Goal: Information Seeking & Learning: Obtain resource

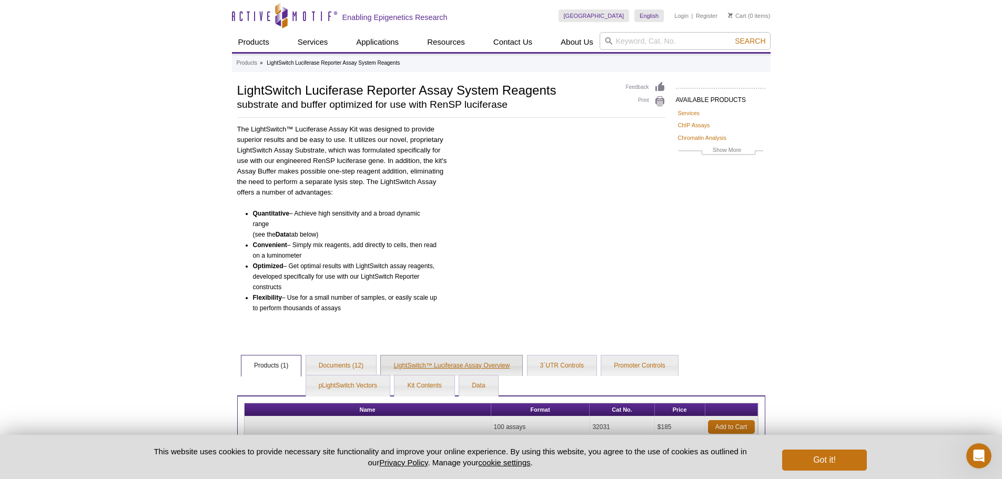
click at [458, 365] on link "LightSwitch™ Luciferase Assay Overview" at bounding box center [452, 366] width 142 height 21
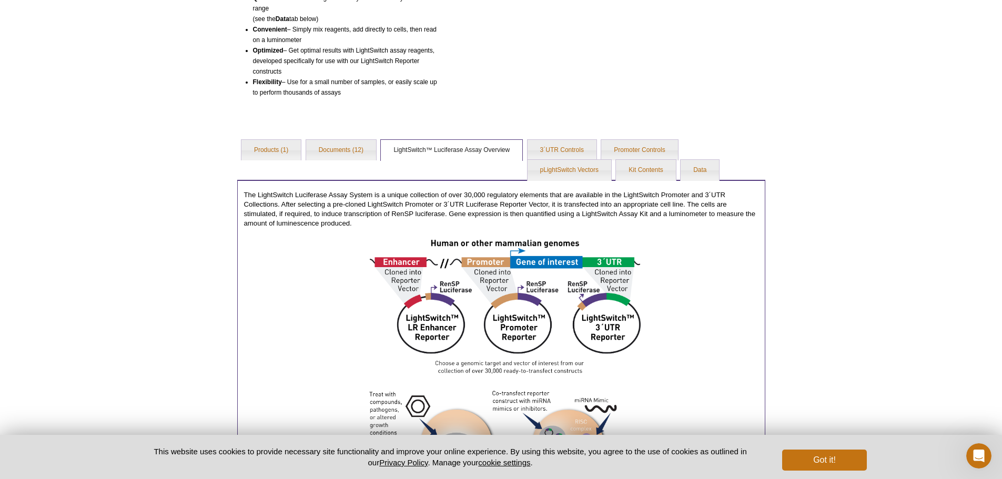
scroll to position [263, 0]
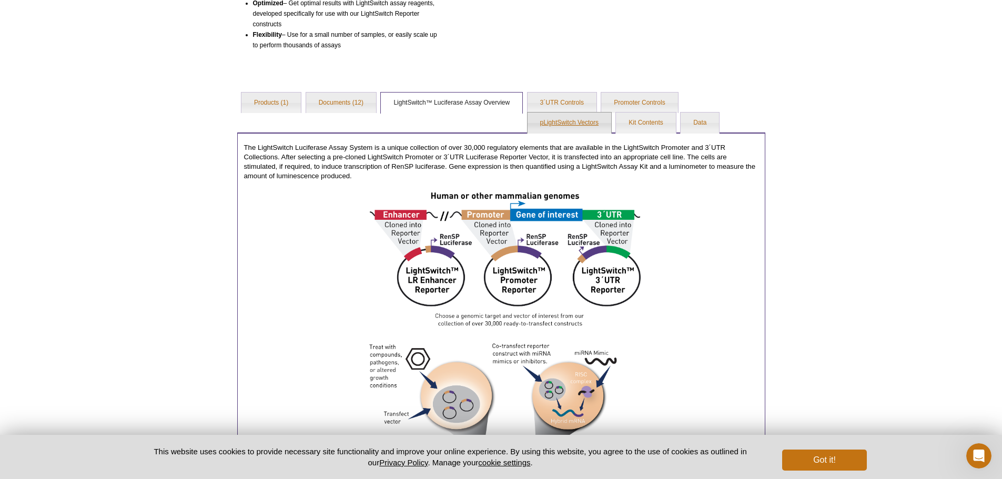
click at [575, 118] on link "pLightSwitch Vectors" at bounding box center [570, 123] width 84 height 21
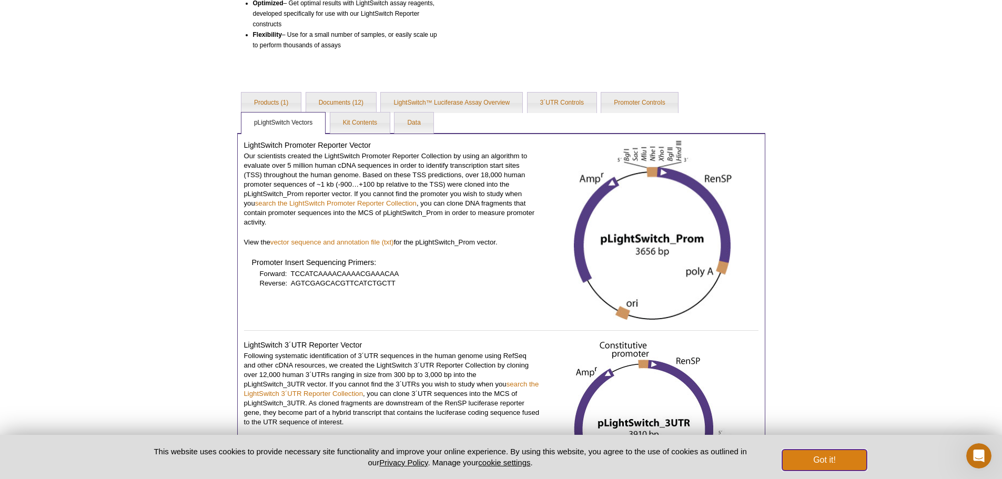
click at [818, 462] on button "Got it!" at bounding box center [824, 460] width 84 height 21
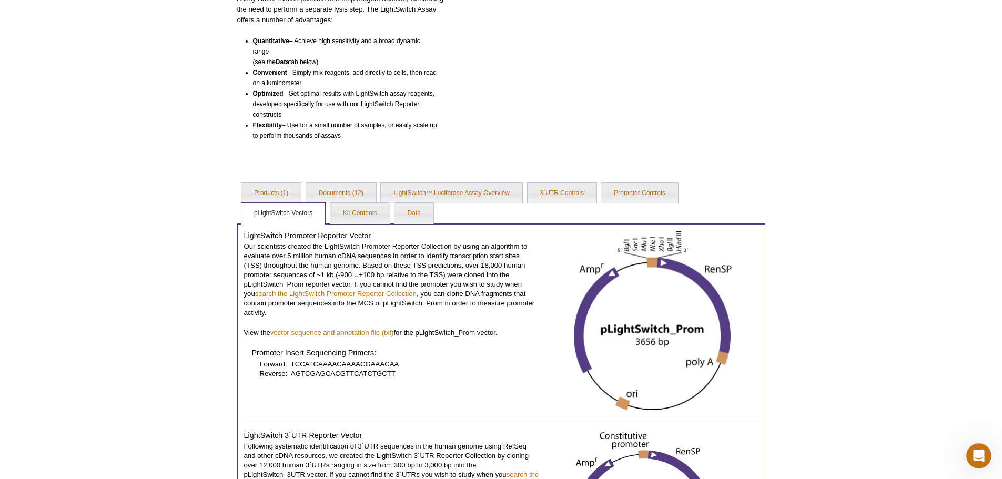
scroll to position [158, 0]
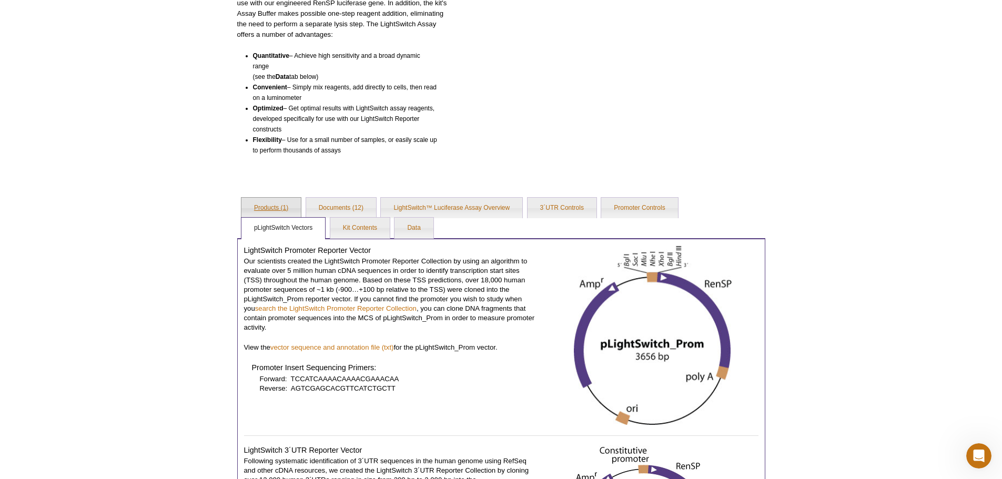
click at [269, 201] on link "Products (1)" at bounding box center [271, 208] width 59 height 21
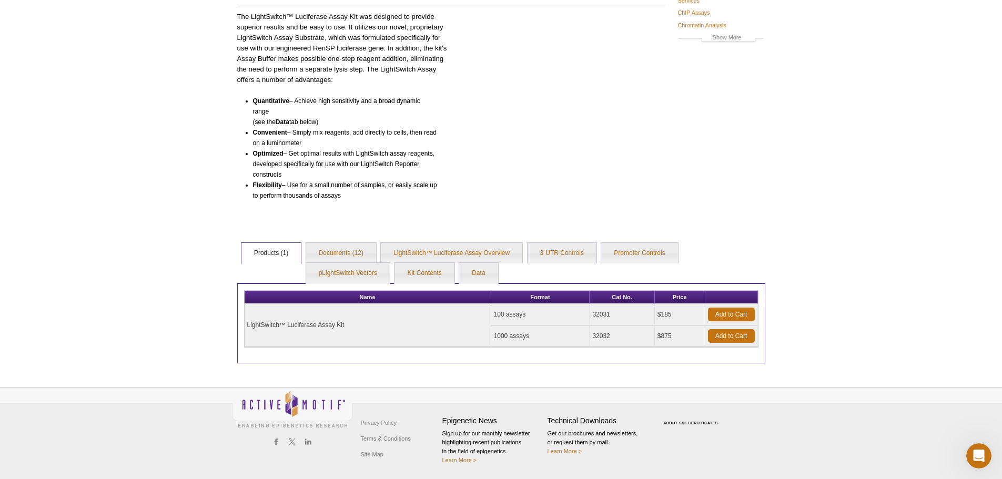
scroll to position [113, 0]
click at [343, 249] on link "Documents (12)" at bounding box center [341, 253] width 70 height 21
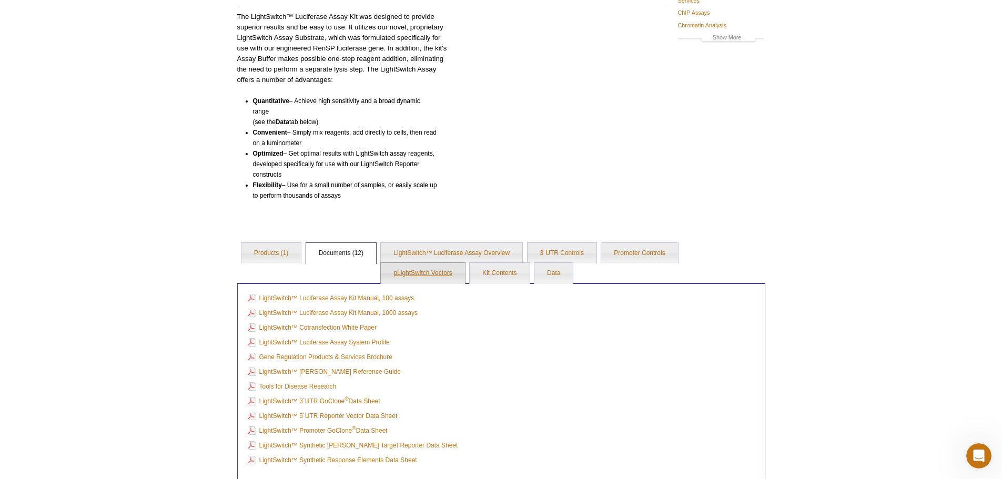
click at [433, 272] on link "pLightSwitch Vectors" at bounding box center [423, 273] width 84 height 21
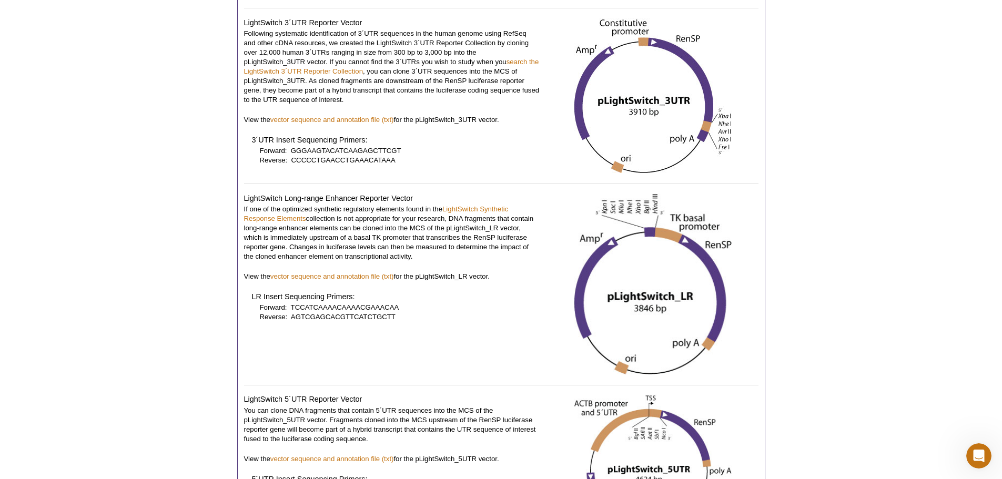
scroll to position [586, 0]
click at [631, 312] on img at bounding box center [653, 283] width 158 height 181
click at [420, 288] on div "LightSwitch Long-range Enhancer Reporter Vector If one of the optimized synthet…" at bounding box center [392, 285] width 296 height 184
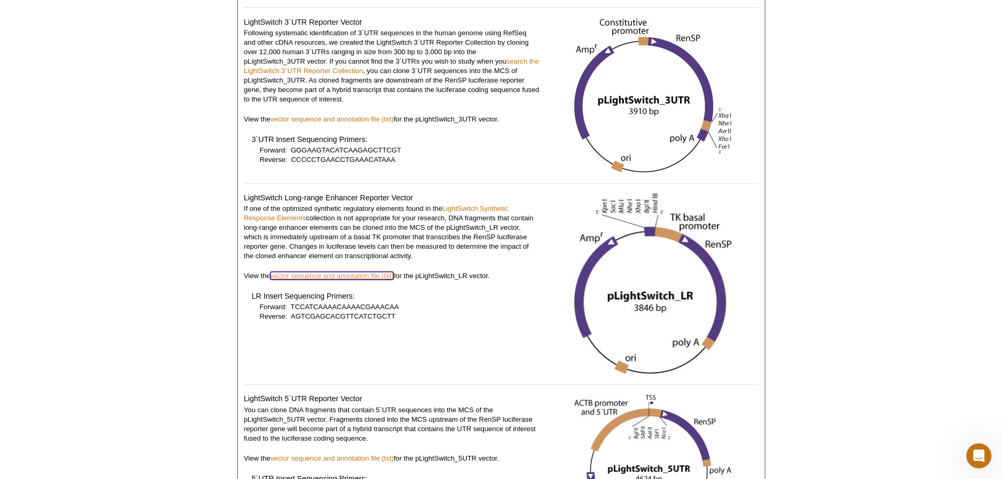
click at [362, 276] on link "vector sequence and annotation file (txt)" at bounding box center [332, 276] width 124 height 8
click at [468, 211] on link "LightSwitch Synthetic Response Elements" at bounding box center [376, 213] width 265 height 17
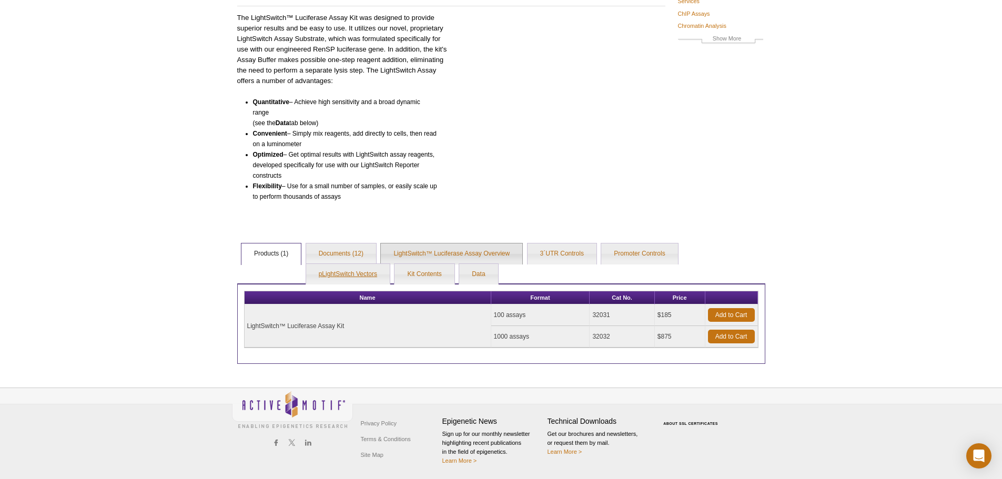
scroll to position [113, 0]
click at [367, 268] on link "pLightSwitch Vectors" at bounding box center [348, 273] width 84 height 21
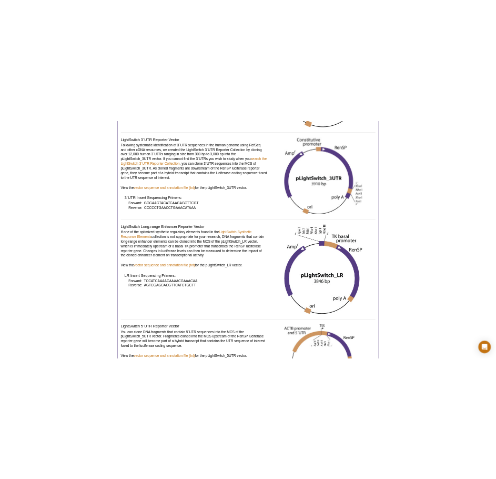
scroll to position [586, 0]
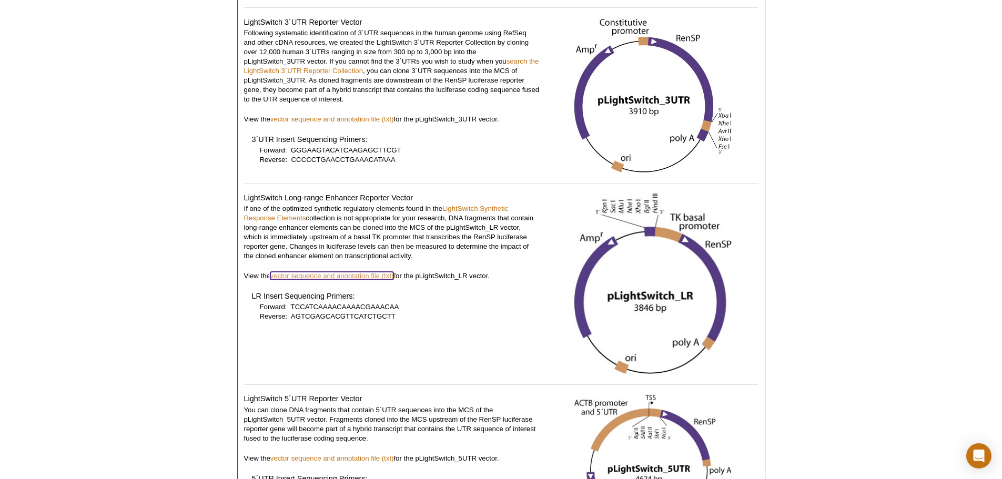
click at [381, 273] on link "vector sequence and annotation file (txt)" at bounding box center [332, 276] width 124 height 8
click at [621, 270] on img at bounding box center [653, 283] width 158 height 181
drag, startPoint x: 551, startPoint y: 196, endPoint x: 717, endPoint y: 287, distance: 189.3
click at [717, 287] on div at bounding box center [652, 285] width 211 height 184
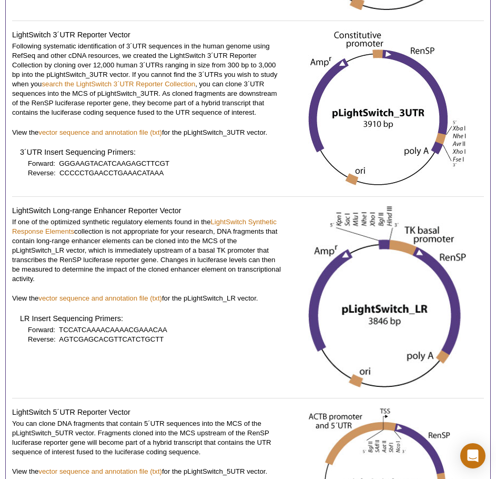
click at [237, 332] on p "Forward: TCCATCAAAACAAAACGAAACAA Reverse: AGTCGAGCACGTTCATCTGCTT" at bounding box center [155, 334] width 255 height 19
drag, startPoint x: 172, startPoint y: 52, endPoint x: 228, endPoint y: 52, distance: 56.8
click at [228, 52] on p "Following systematic identification of 3´UTR sequences in the human genome usin…" at bounding box center [147, 80] width 270 height 76
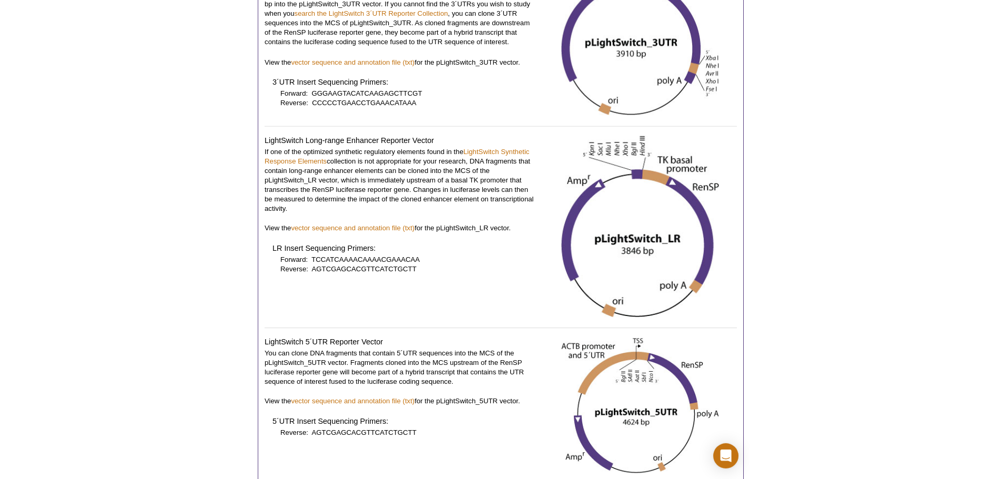
scroll to position [691, 0]
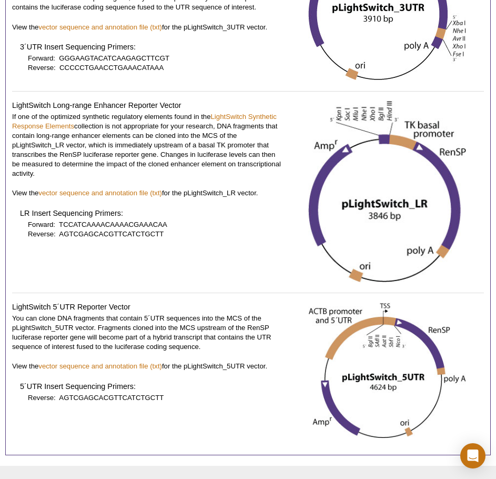
click at [207, 160] on p "If one of the optimized synthetic regulatory elements found in the LightSwitch …" at bounding box center [147, 145] width 270 height 66
click at [185, 156] on p "If one of the optimized synthetic regulatory elements found in the LightSwitch …" at bounding box center [147, 145] width 270 height 66
